Goal: Check status: Check status

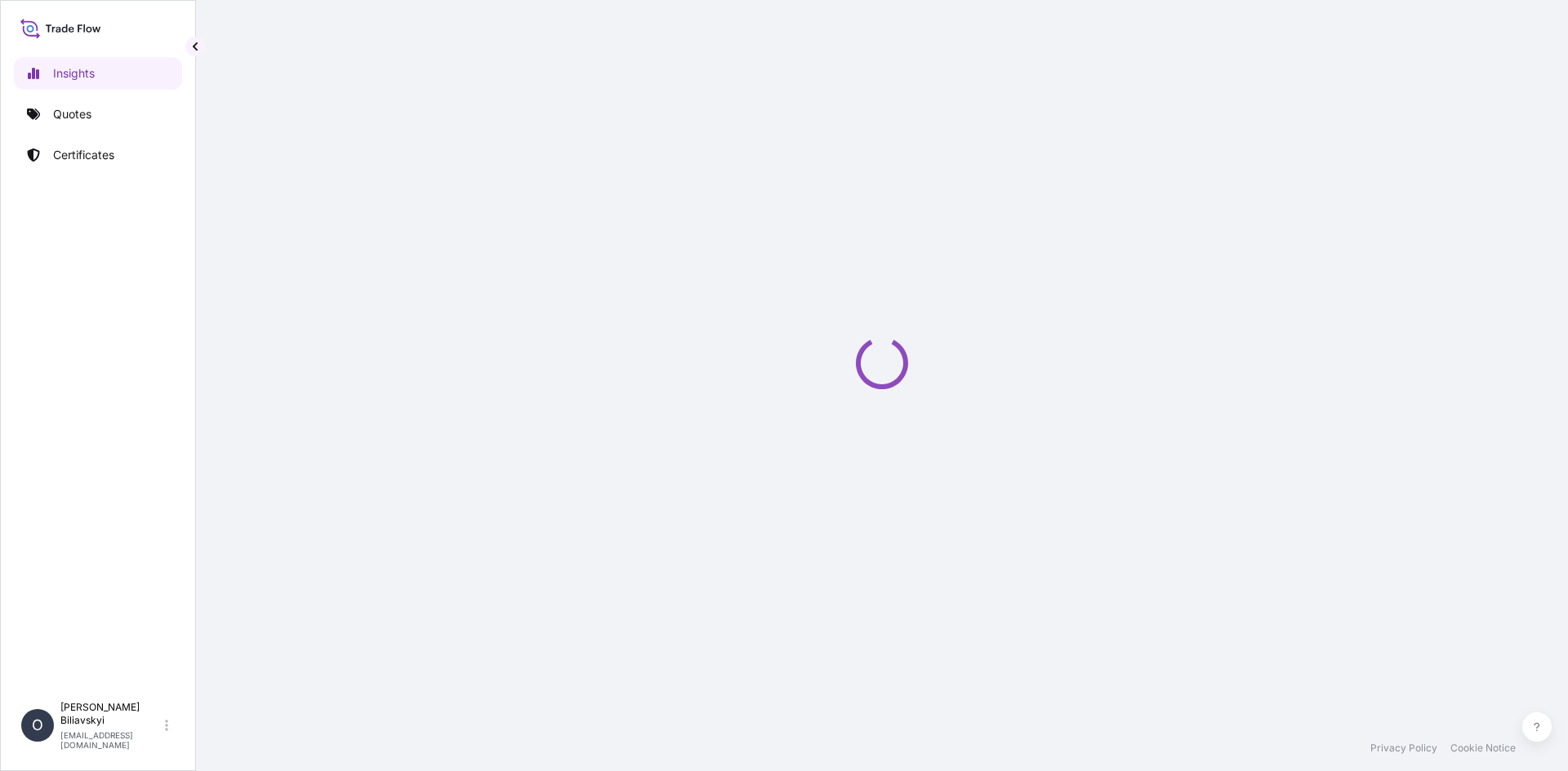
select select "2025"
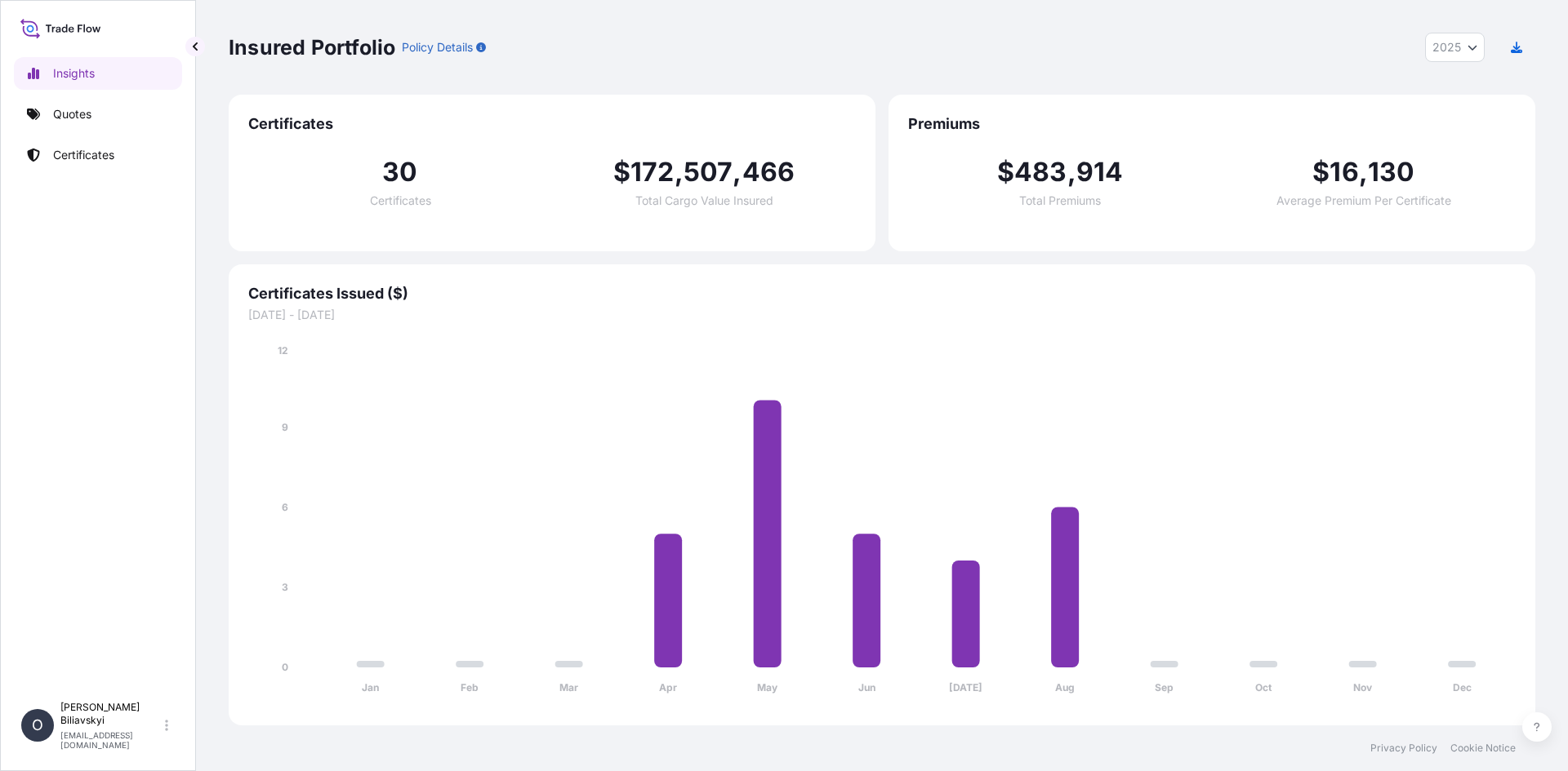
click at [66, 101] on link "Quotes" at bounding box center [98, 114] width 168 height 33
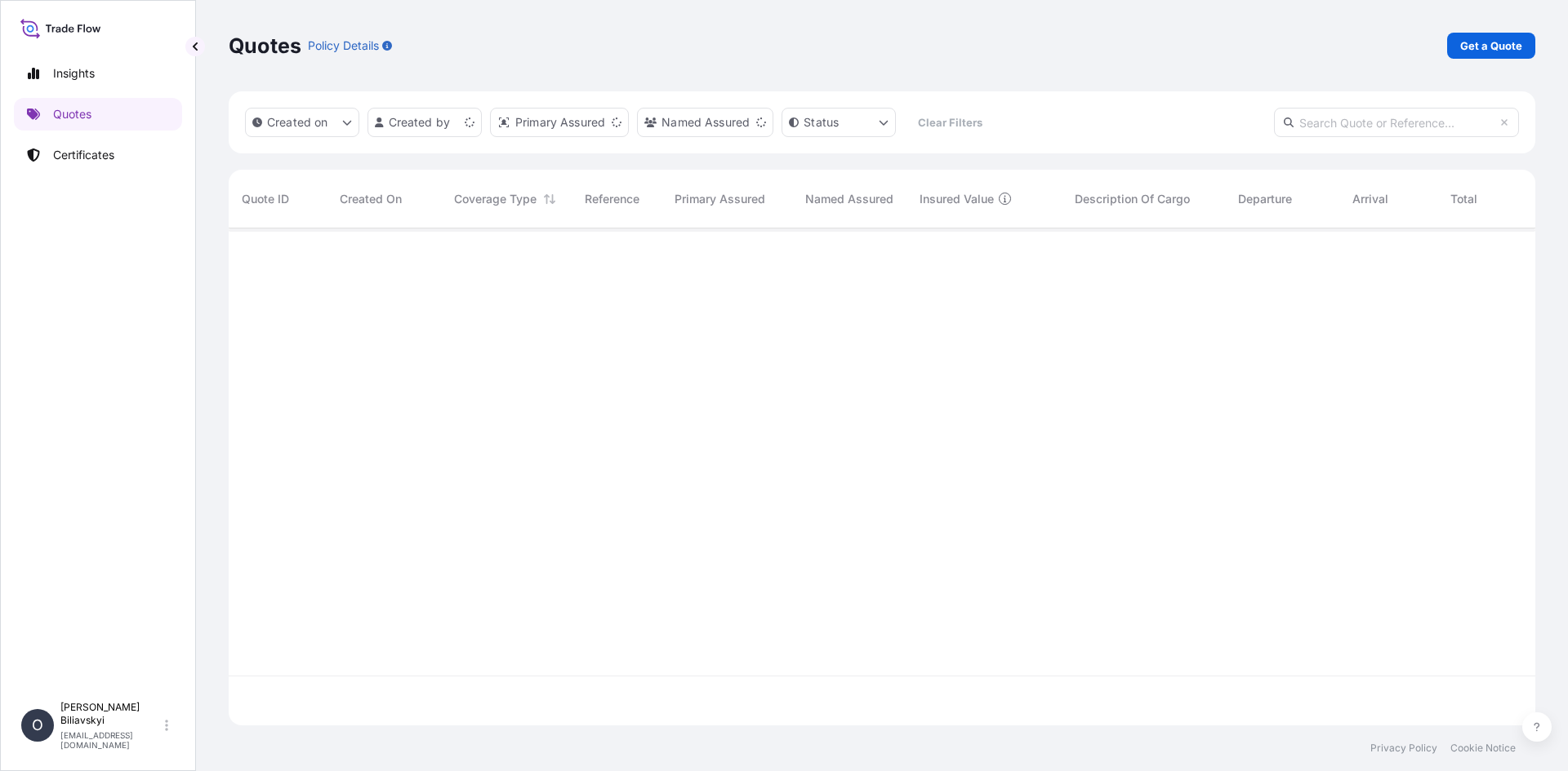
scroll to position [494, 1294]
click at [78, 144] on link "Certificates" at bounding box center [98, 155] width 168 height 33
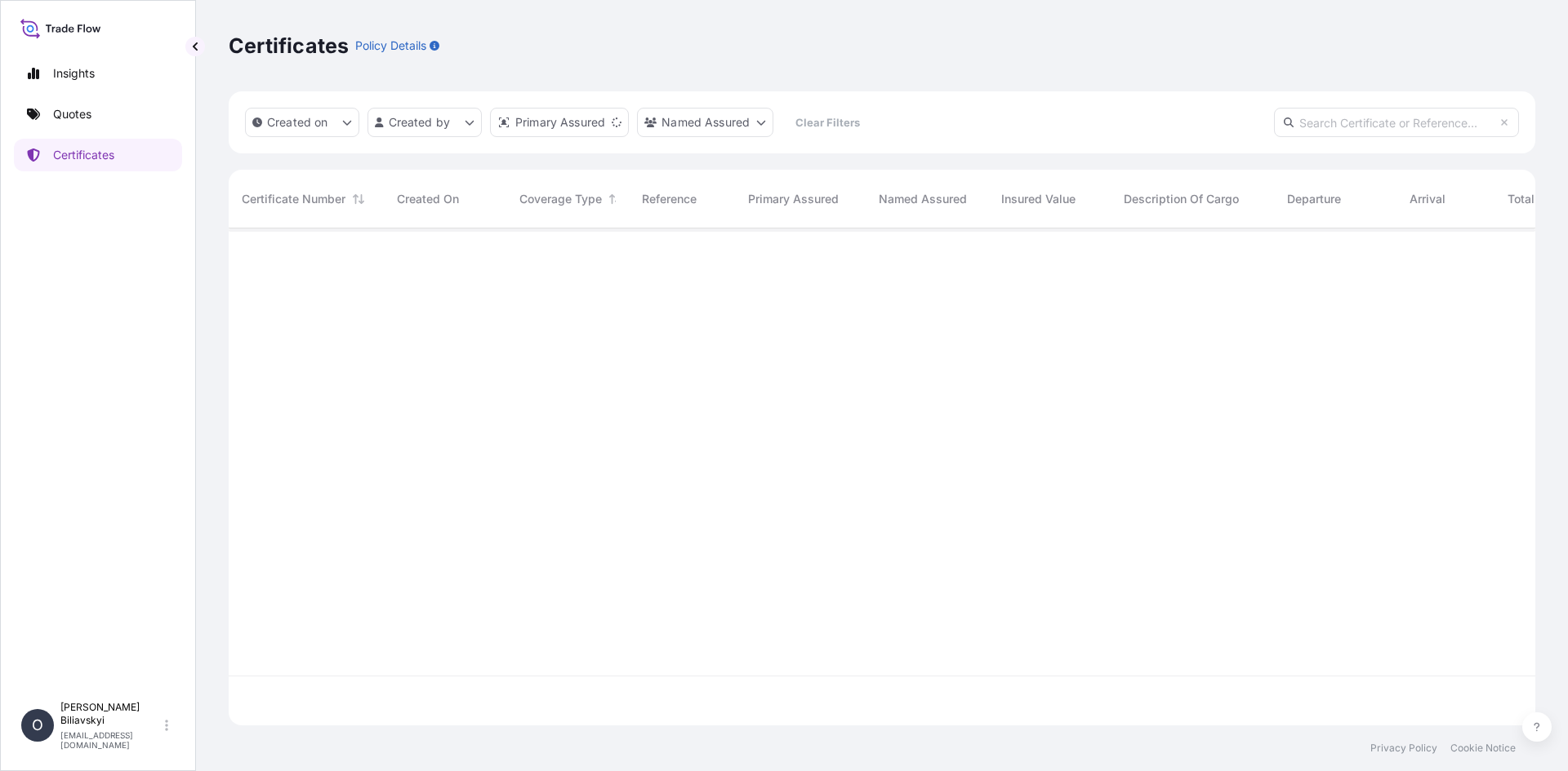
scroll to position [494, 1294]
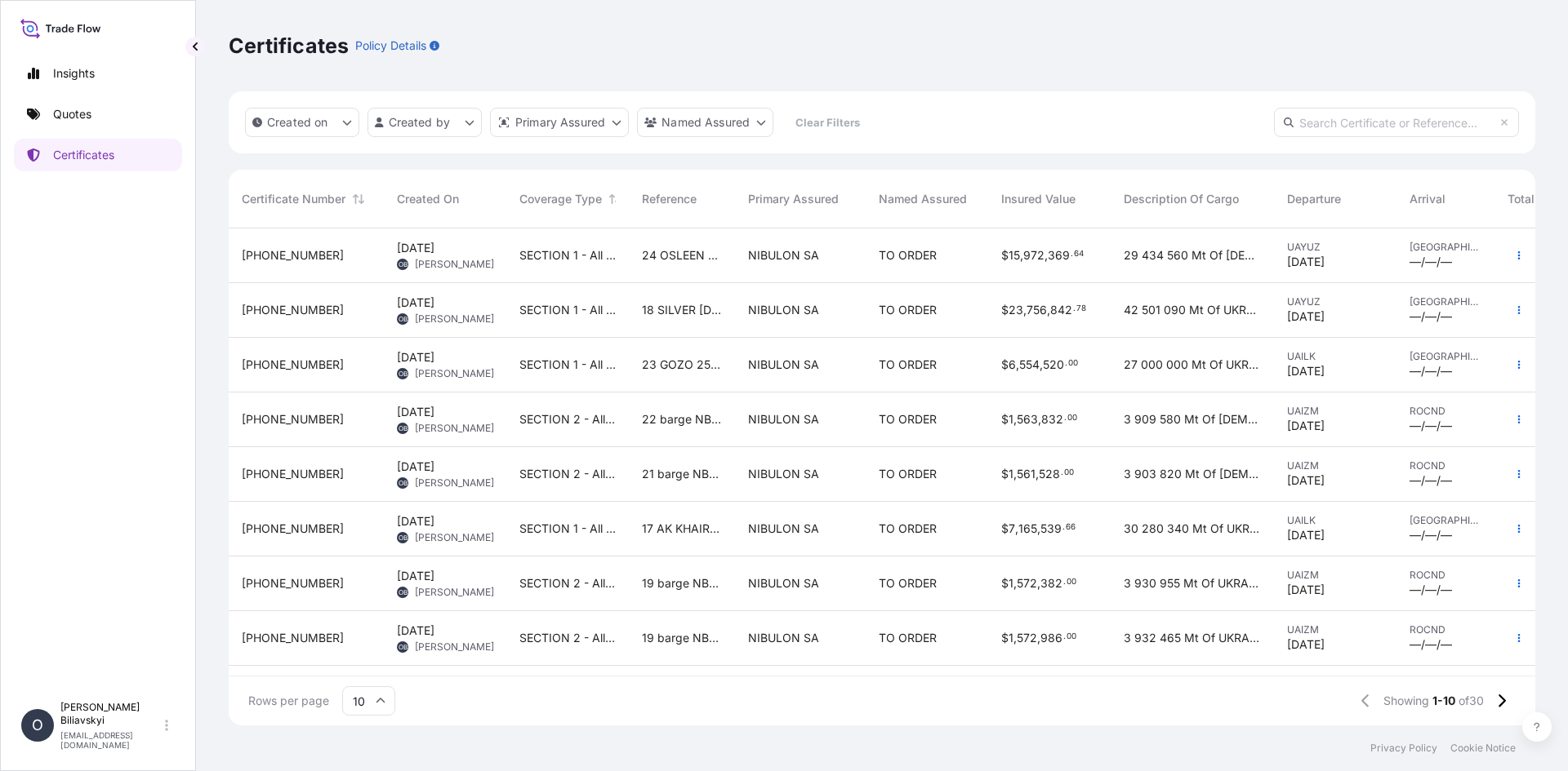
click at [685, 528] on span "17 AK KHAIRA 24/097" at bounding box center [682, 529] width 80 height 16
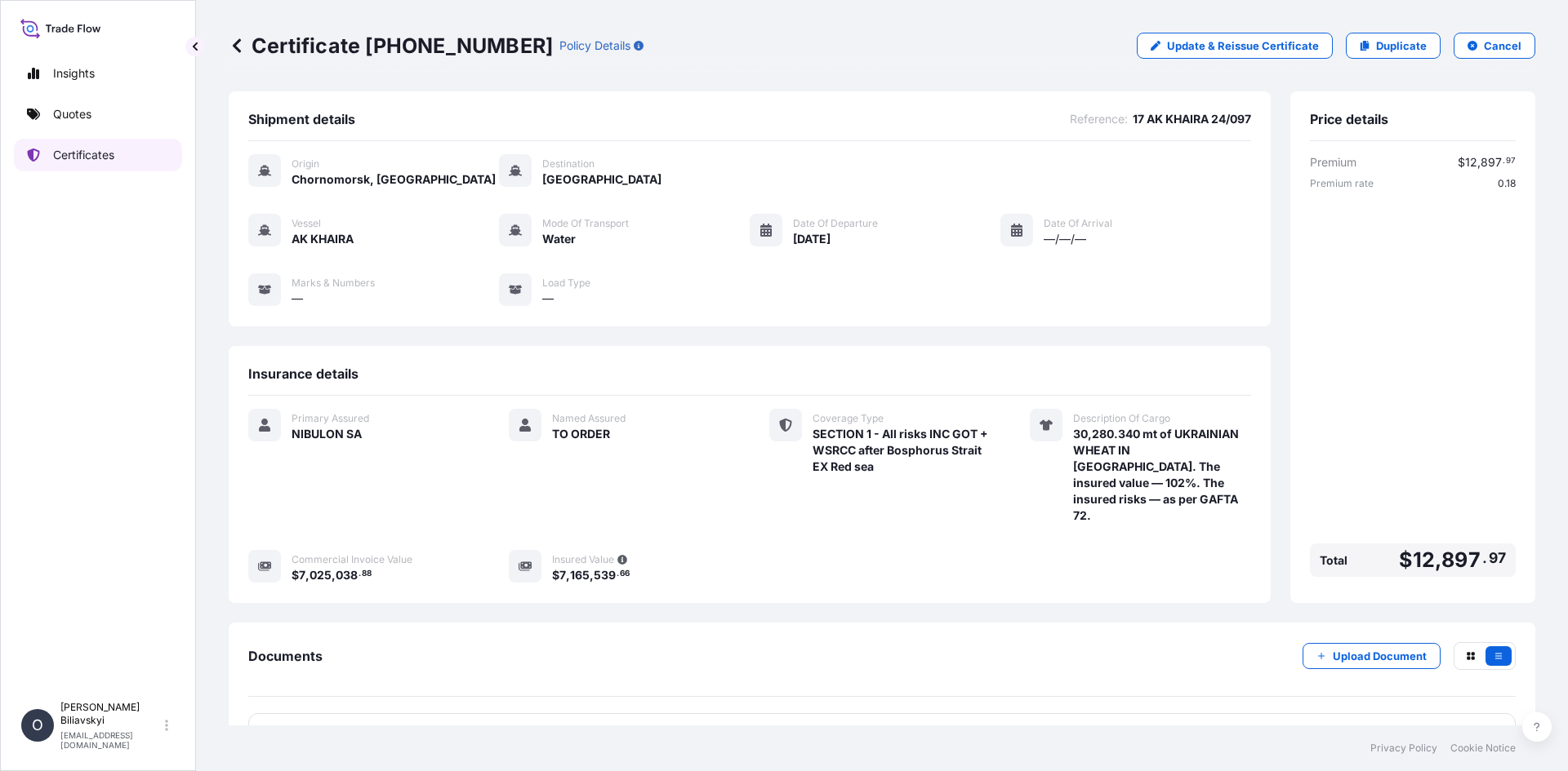
click at [95, 165] on link "Certificates" at bounding box center [98, 155] width 168 height 33
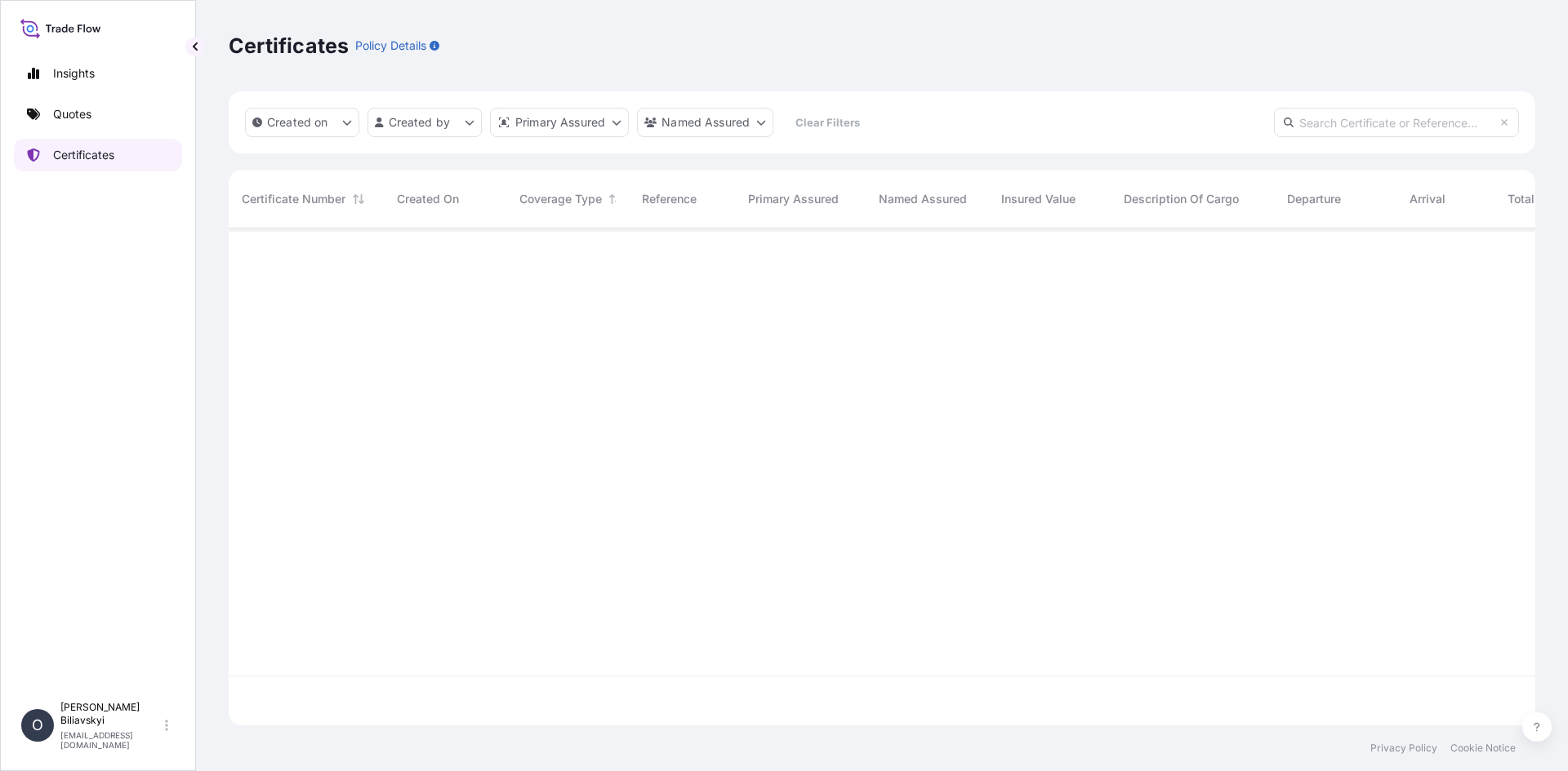
scroll to position [494, 1294]
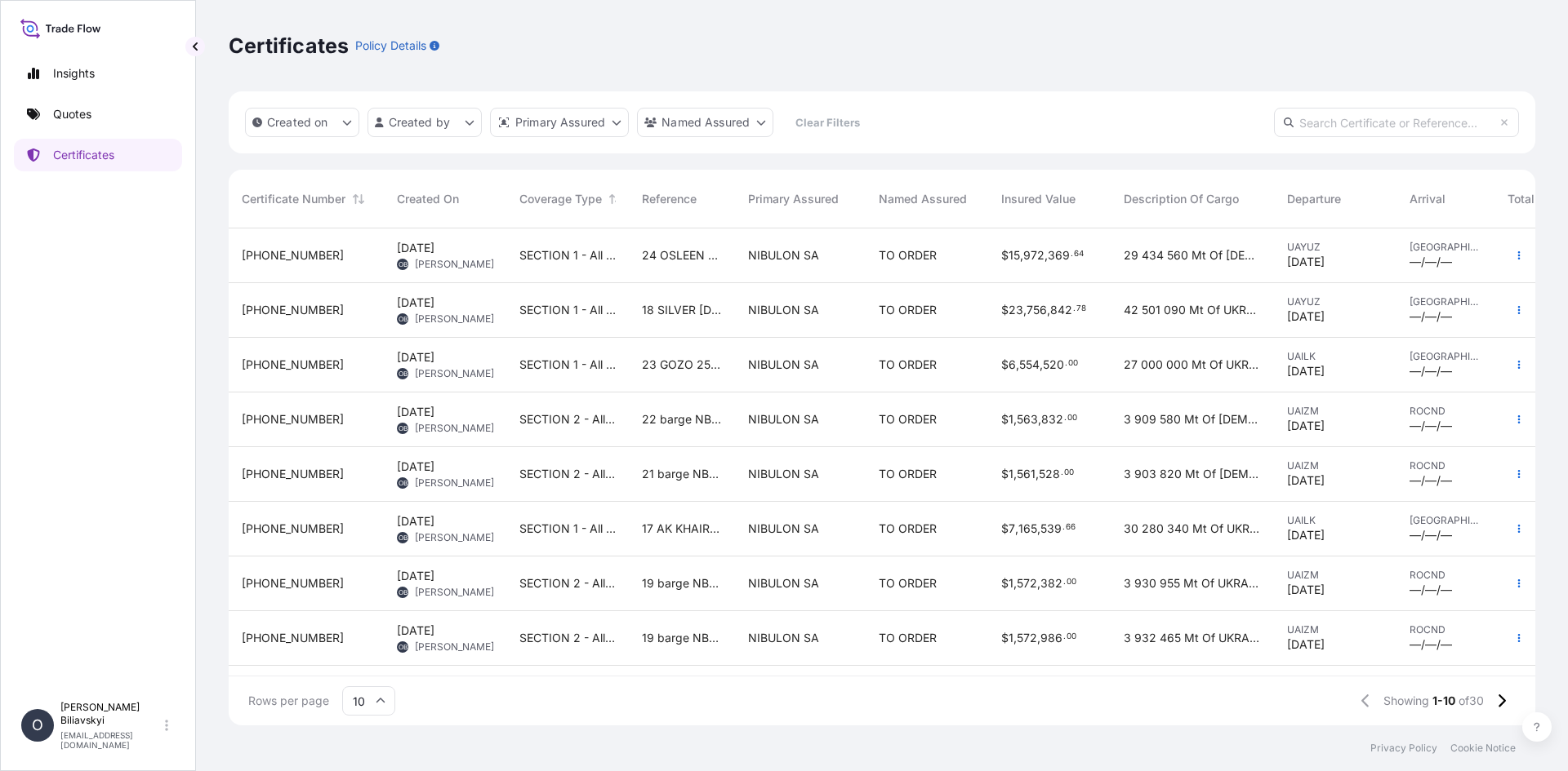
click at [1043, 373] on div "$ 6 , 554 , 520 . 00" at bounding box center [1049, 365] width 122 height 54
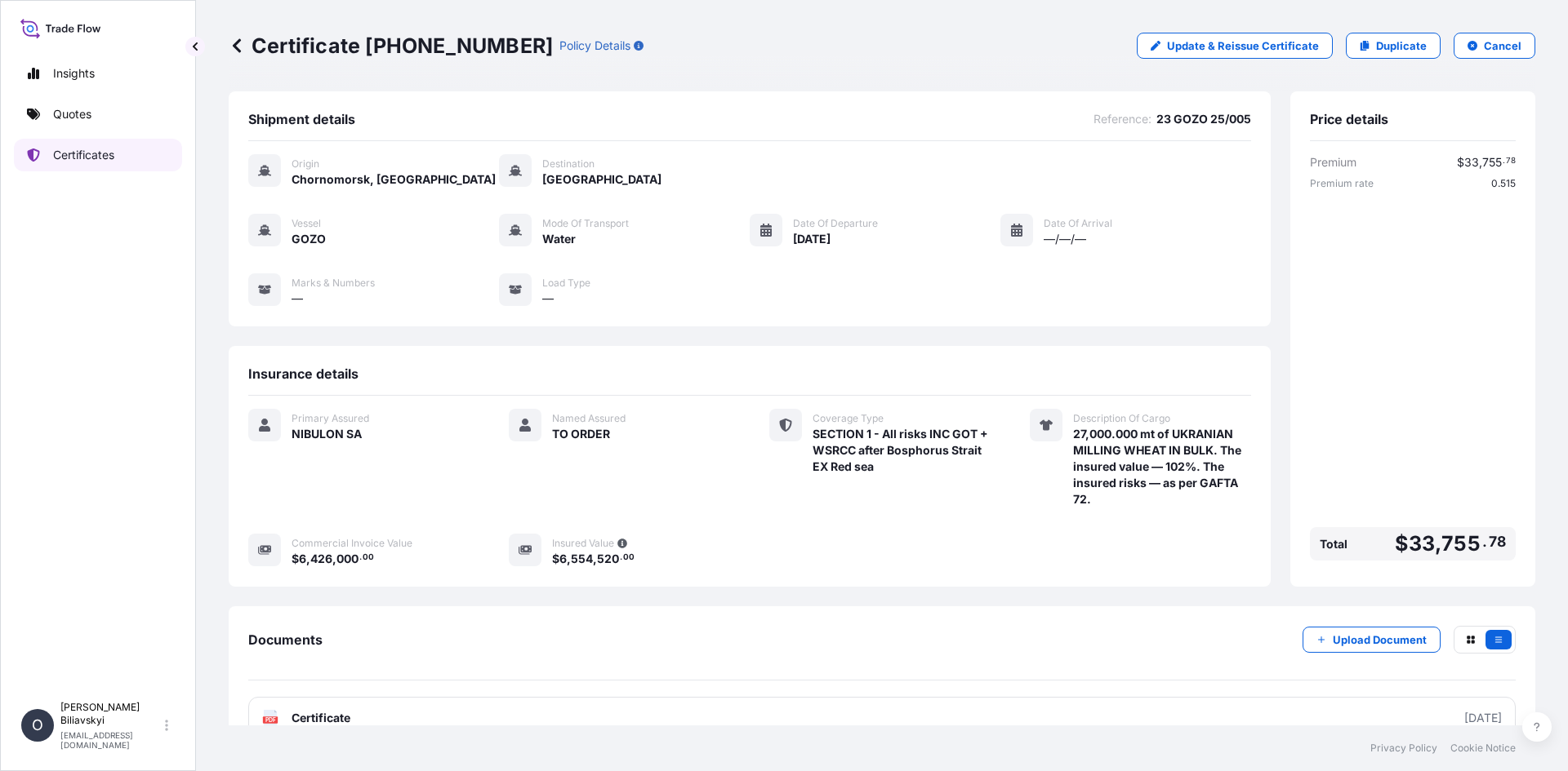
click at [79, 164] on link "Certificates" at bounding box center [98, 155] width 168 height 33
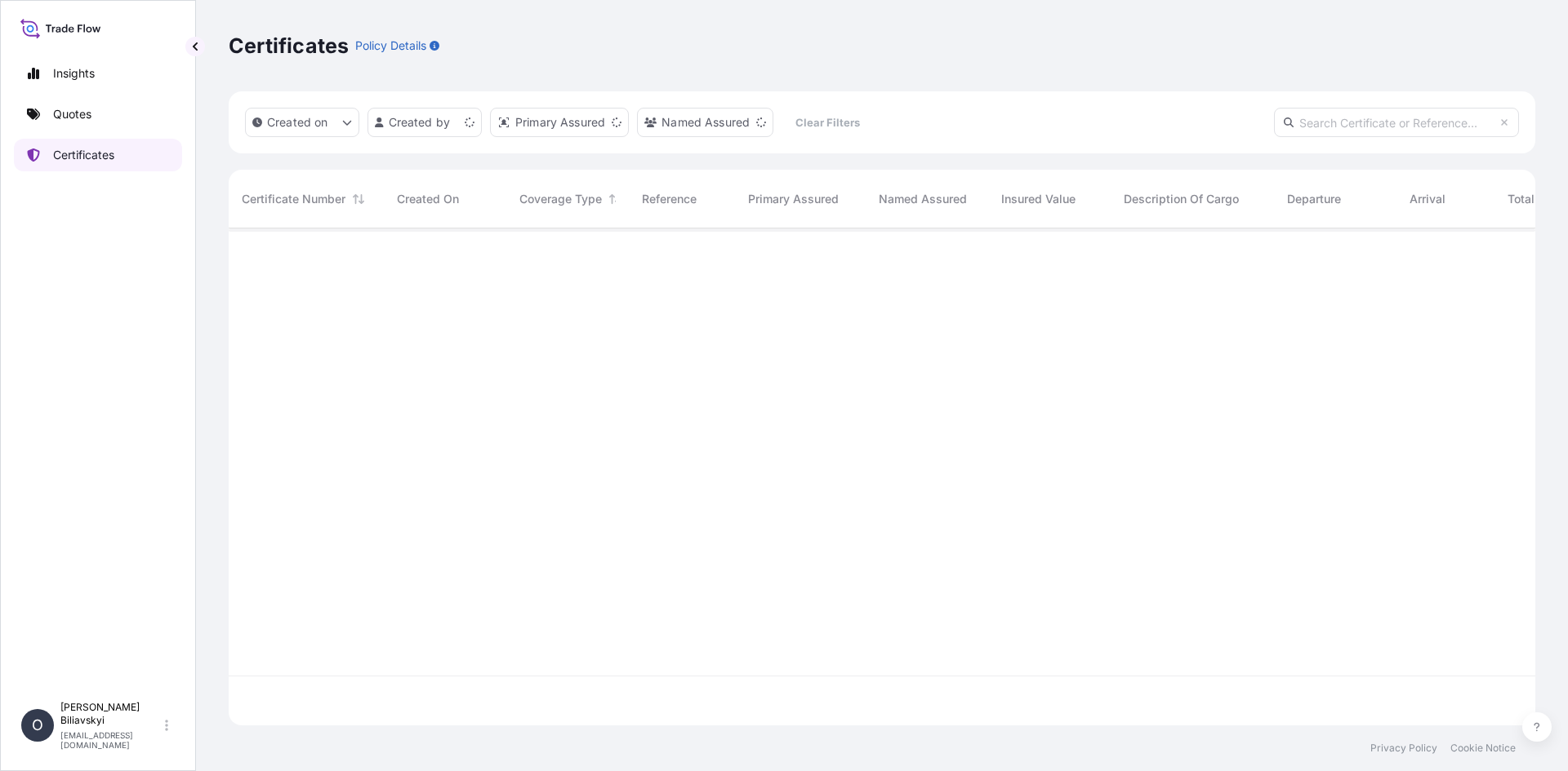
scroll to position [494, 1294]
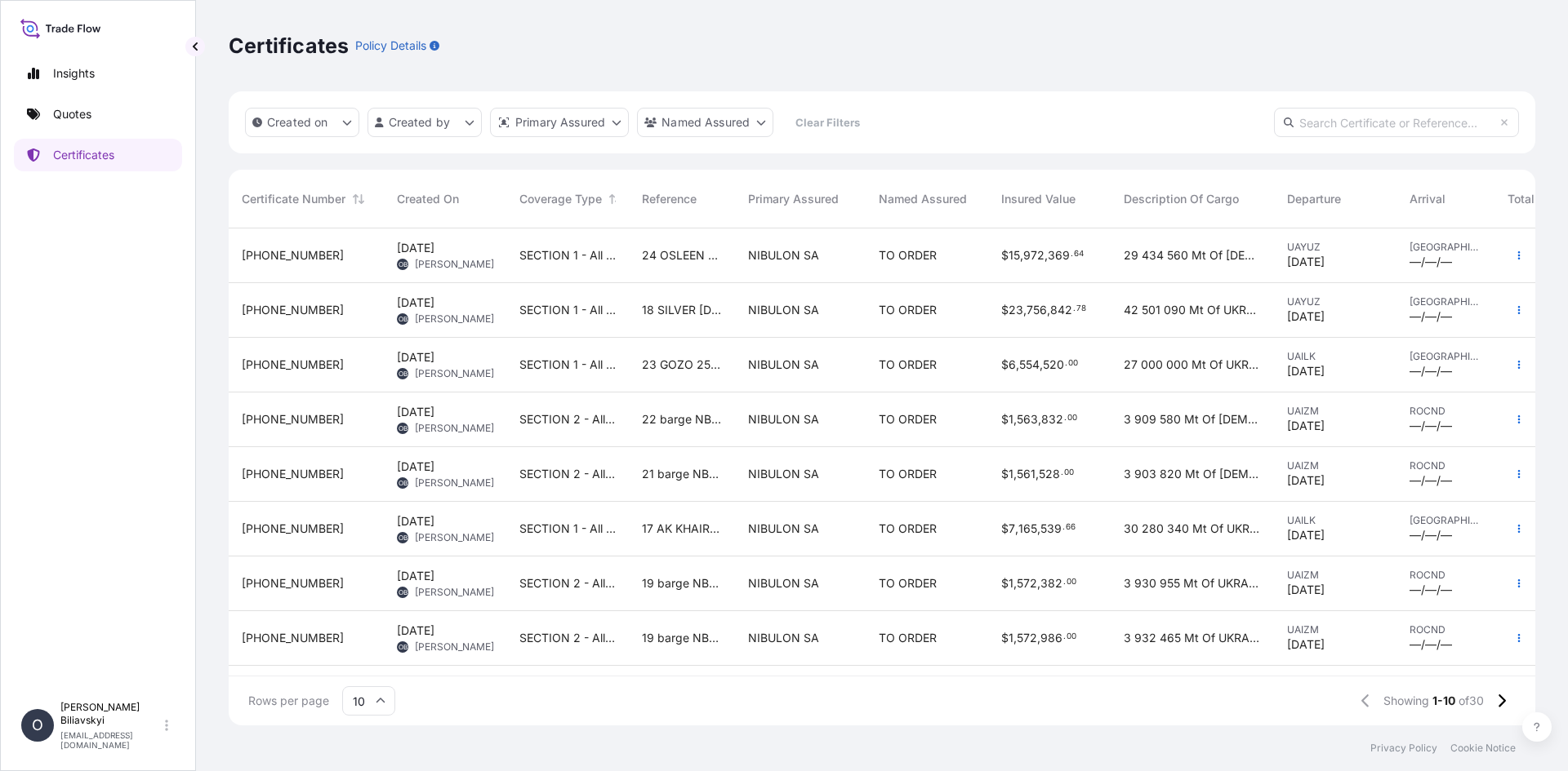
click at [683, 466] on span "21 barge NBL-005" at bounding box center [682, 474] width 80 height 16
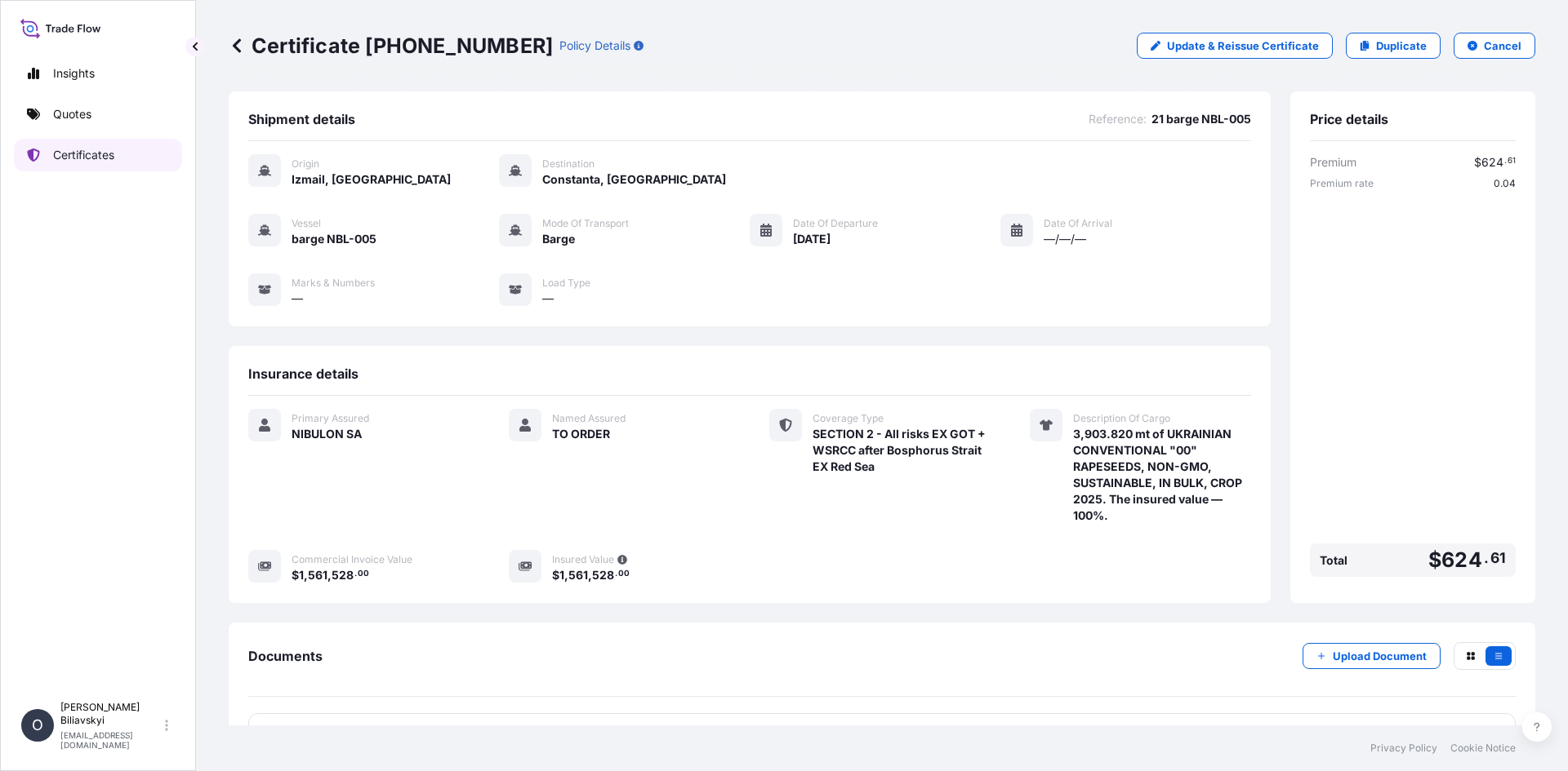
click at [67, 165] on link "Certificates" at bounding box center [98, 155] width 168 height 33
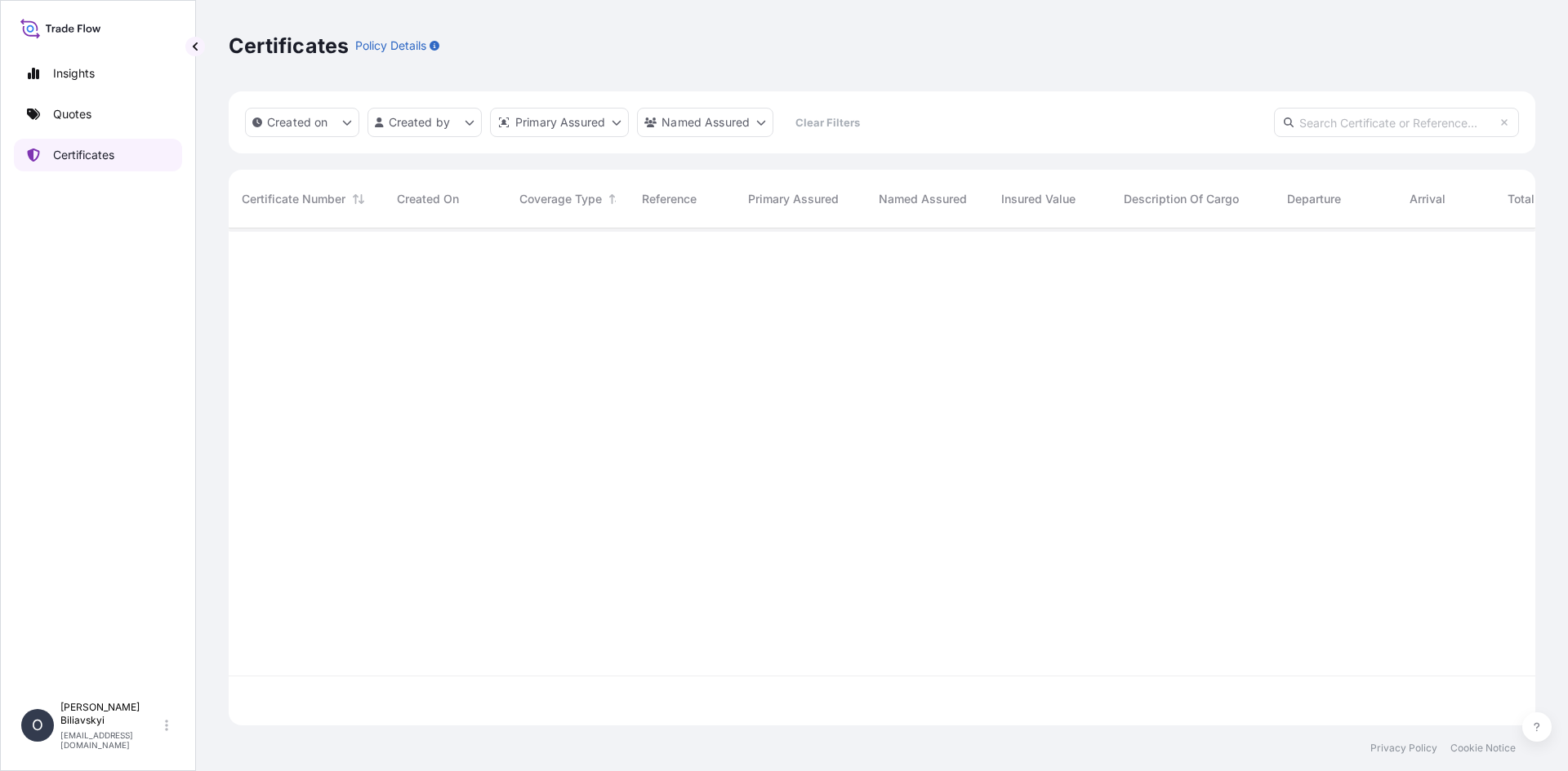
scroll to position [494, 1294]
